Goal: Communication & Community: Answer question/provide support

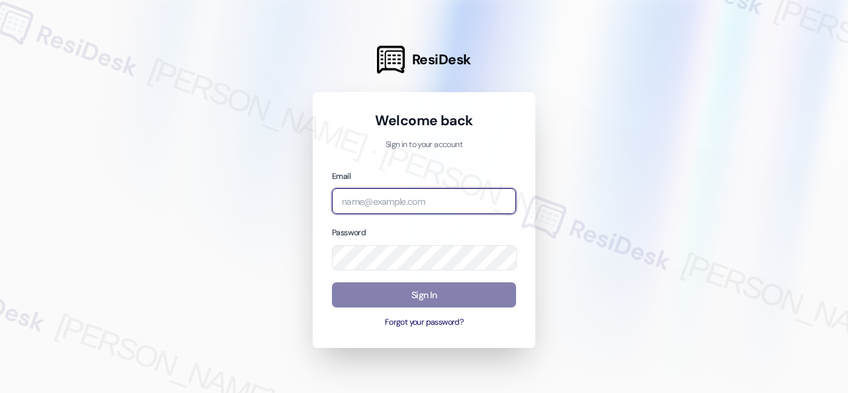
click at [415, 199] on input "email" at bounding box center [424, 201] width 184 height 26
paste input "automated-surveys-birchstone_residential-resen.fifteen@birchstone_[DOMAIN_NAME]"
type input "automated-surveys-birchstone_residential-resen.fifteen@birchstone_[DOMAIN_NAME]"
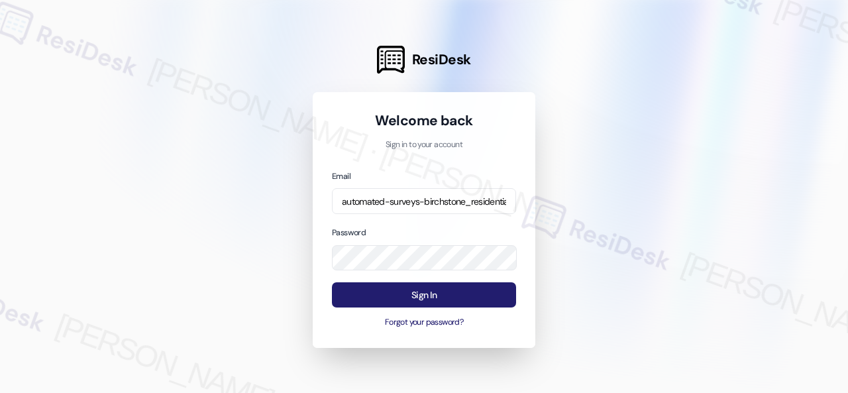
click at [403, 295] on button "Sign In" at bounding box center [424, 295] width 184 height 26
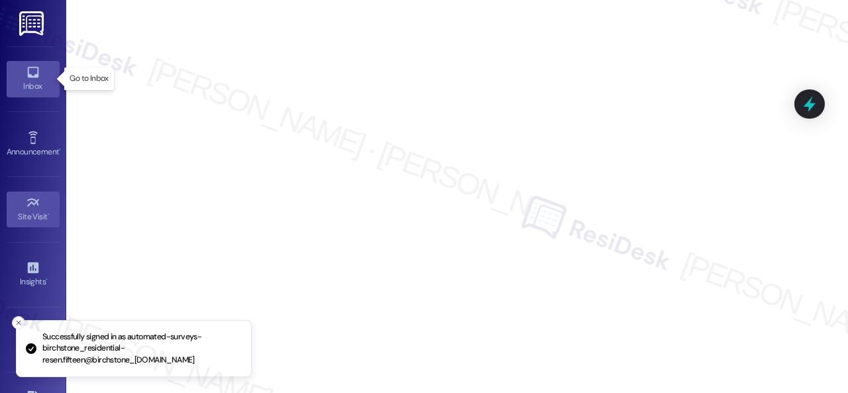
click at [18, 85] on div "Inbox" at bounding box center [33, 85] width 66 height 13
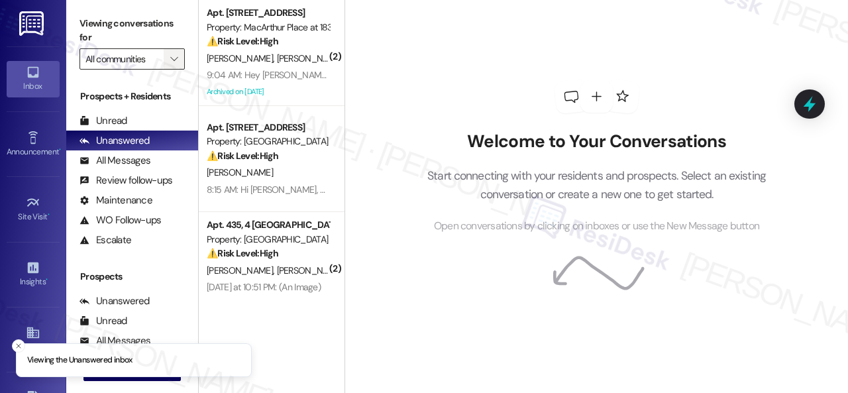
click at [177, 58] on icon "" at bounding box center [173, 59] width 7 height 11
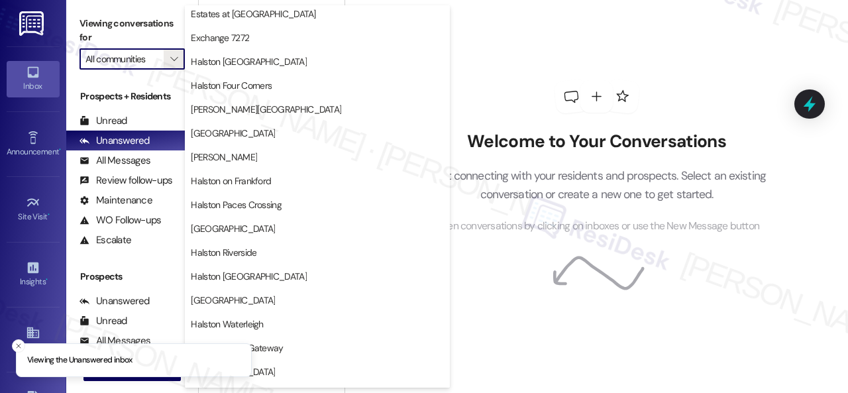
scroll to position [397, 0]
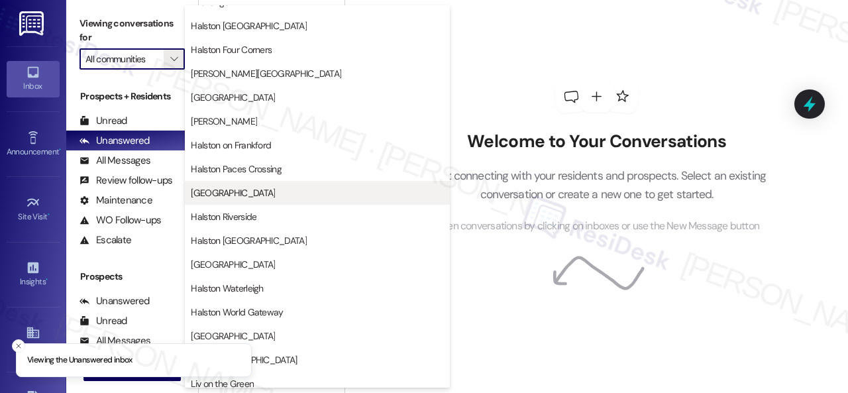
click at [234, 187] on span "[GEOGRAPHIC_DATA]" at bounding box center [233, 192] width 84 height 13
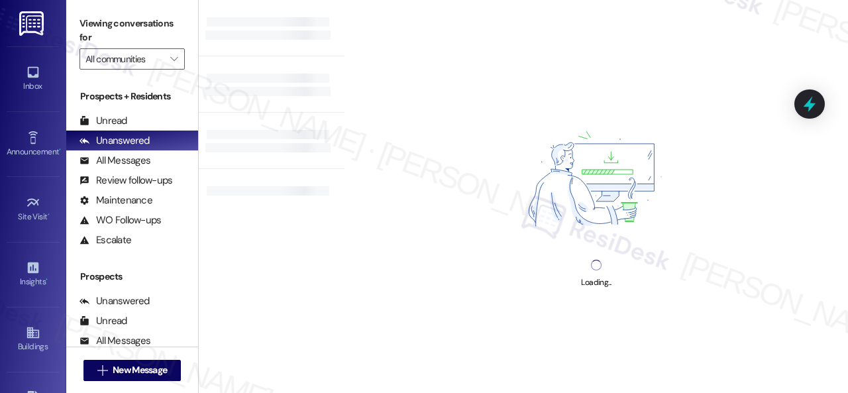
type input "[GEOGRAPHIC_DATA]"
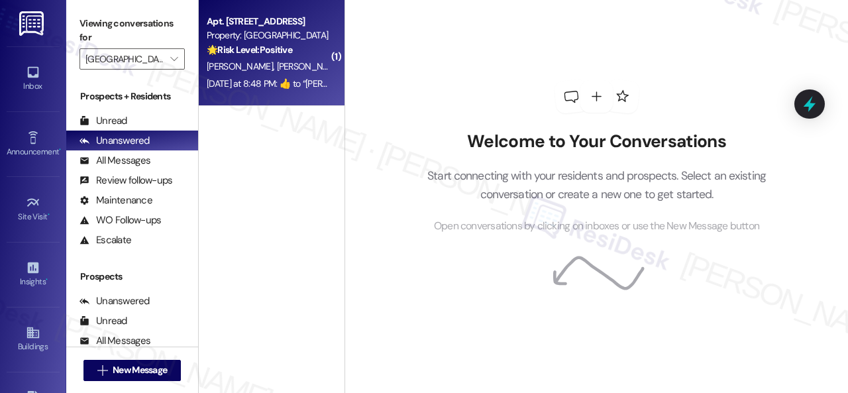
click at [295, 74] on div "[PERSON_NAME] [PERSON_NAME]" at bounding box center [267, 66] width 125 height 17
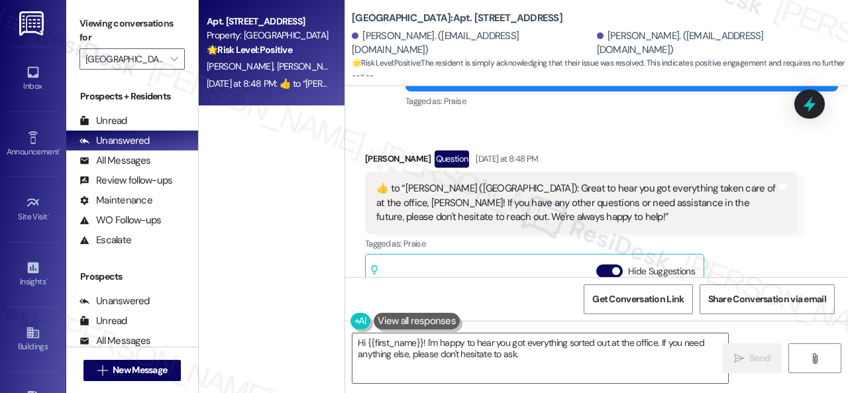
scroll to position [7079, 0]
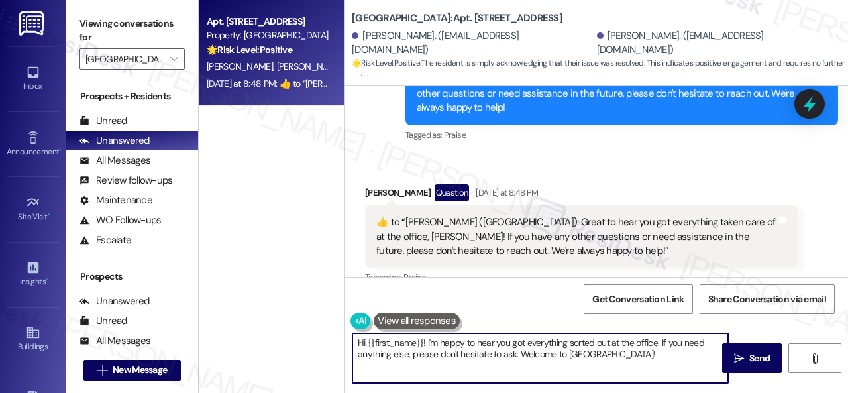
drag, startPoint x: 656, startPoint y: 355, endPoint x: 306, endPoint y: 336, distance: 350.2
click at [306, 336] on div "Apt. [GEOGRAPHIC_DATA] Property: [GEOGRAPHIC_DATA] Central 🌟 Risk Level: Positi…" at bounding box center [523, 196] width 649 height 393
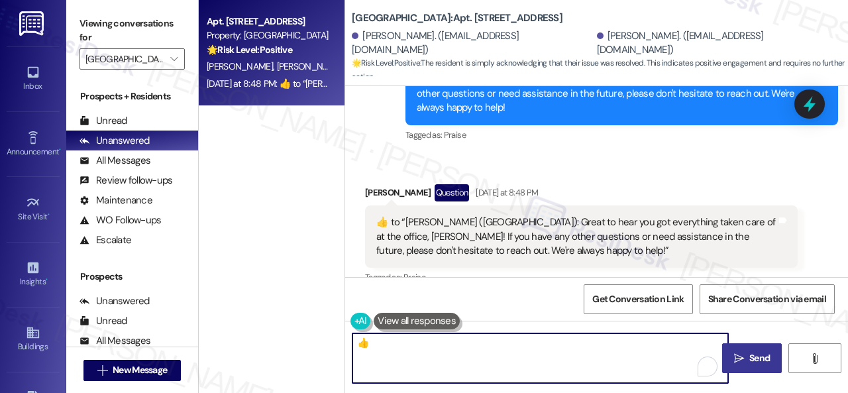
type textarea "👍"
click at [749, 356] on span "Send" at bounding box center [759, 358] width 21 height 14
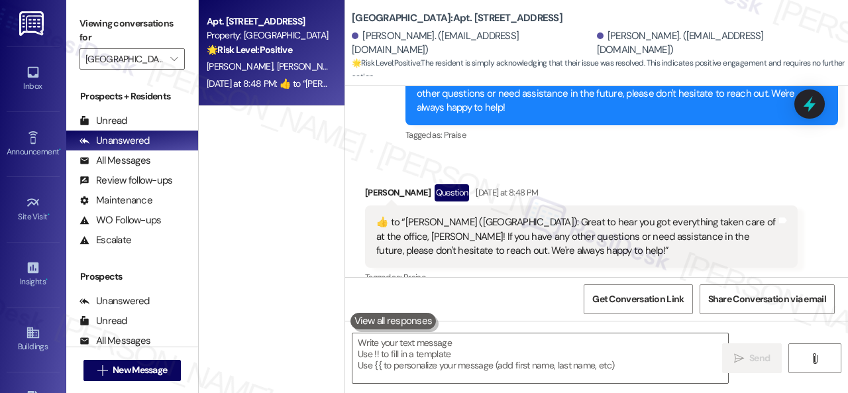
scroll to position [7274, 0]
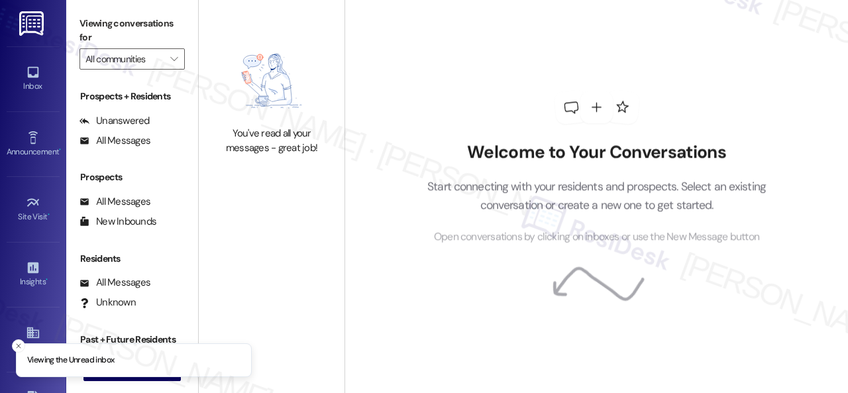
type input "[GEOGRAPHIC_DATA]"
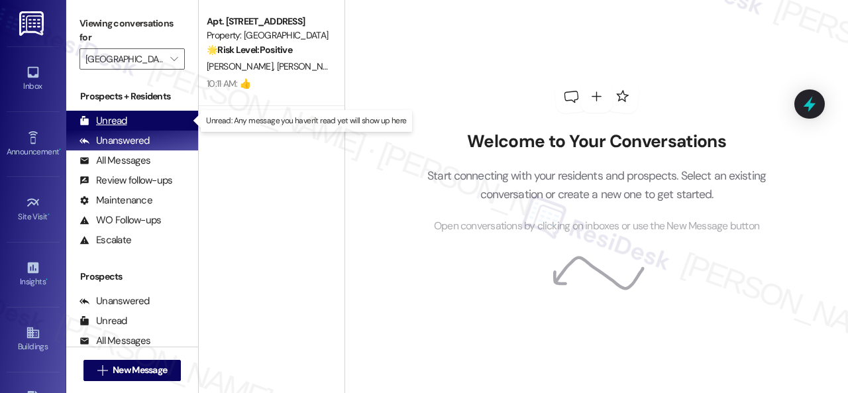
click at [115, 123] on div "Unread" at bounding box center [103, 121] width 48 height 14
